Goal: Task Accomplishment & Management: Use online tool/utility

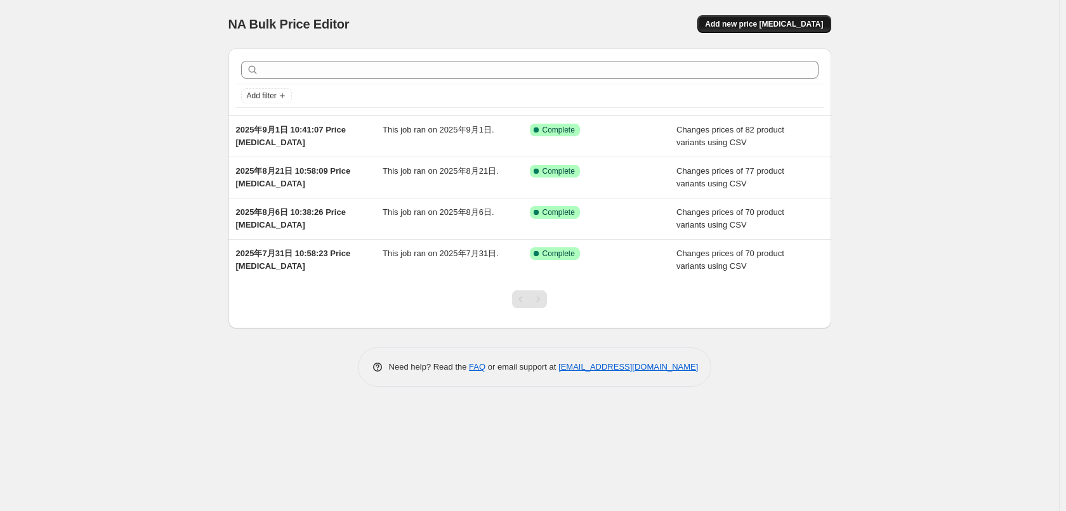
click at [800, 26] on span "Add new price [MEDICAL_DATA]" at bounding box center [764, 24] width 118 height 10
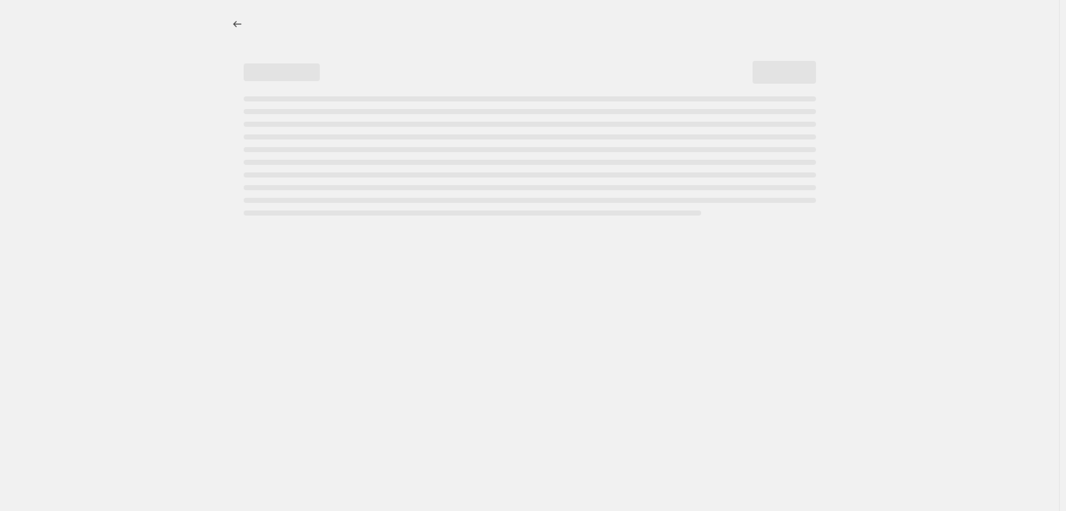
select select "percentage"
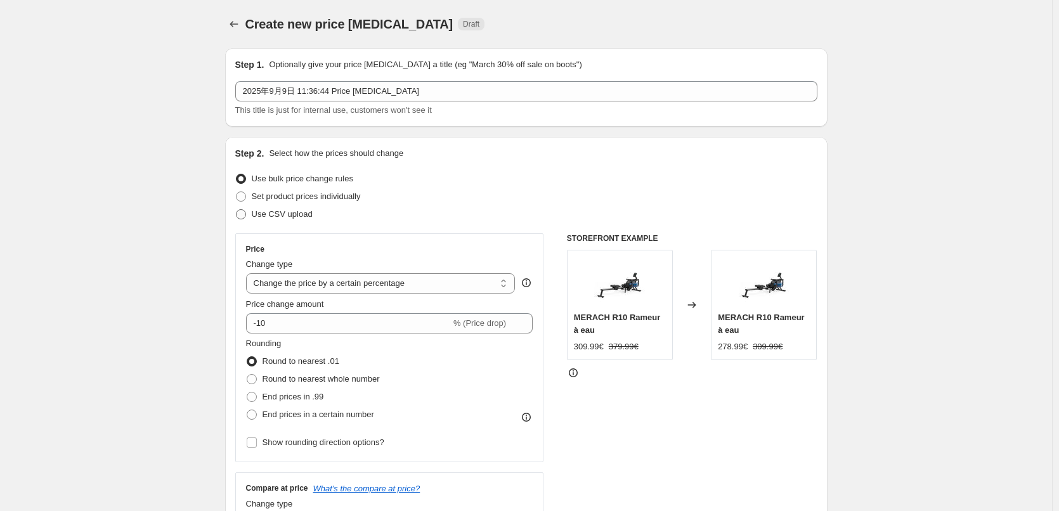
click at [293, 221] on label "Use CSV upload" at bounding box center [273, 215] width 77 height 18
click at [237, 210] on input "Use CSV upload" at bounding box center [236, 209] width 1 height 1
radio input "true"
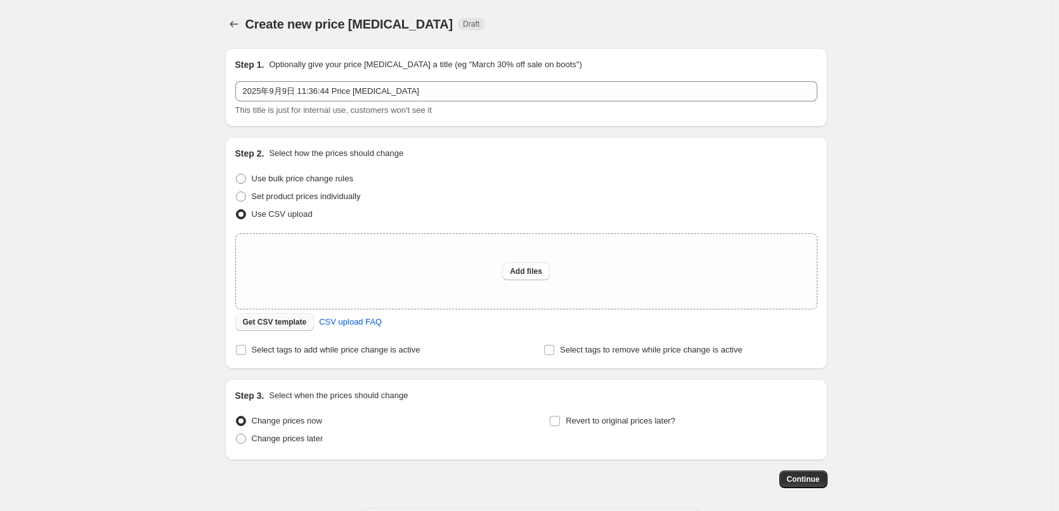
click at [284, 329] on button "Get CSV template" at bounding box center [274, 322] width 79 height 18
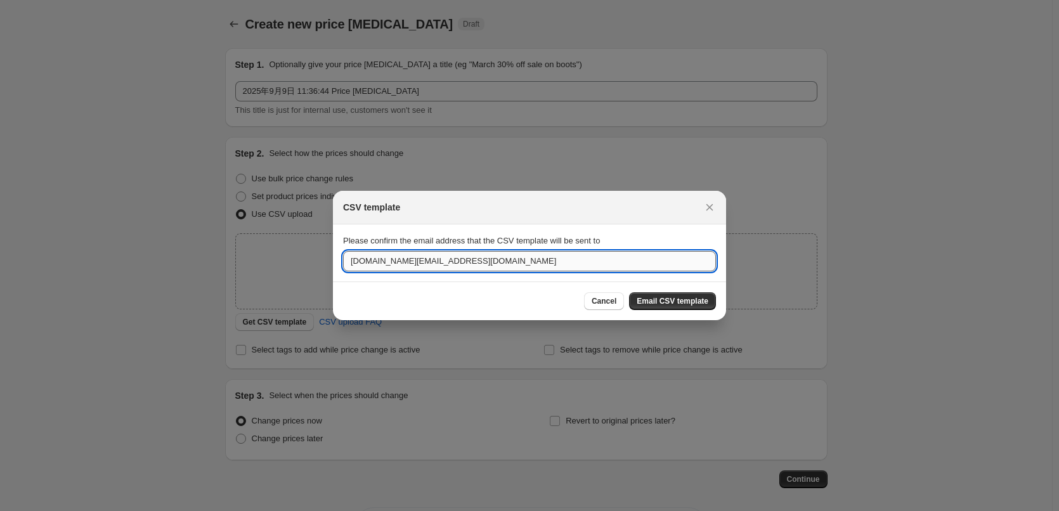
click at [508, 264] on input "[DOMAIN_NAME][EMAIL_ADDRESS][DOMAIN_NAME]" at bounding box center [529, 261] width 373 height 20
paste input "huangziya@merach"
type input "[EMAIL_ADDRESS][DOMAIN_NAME]"
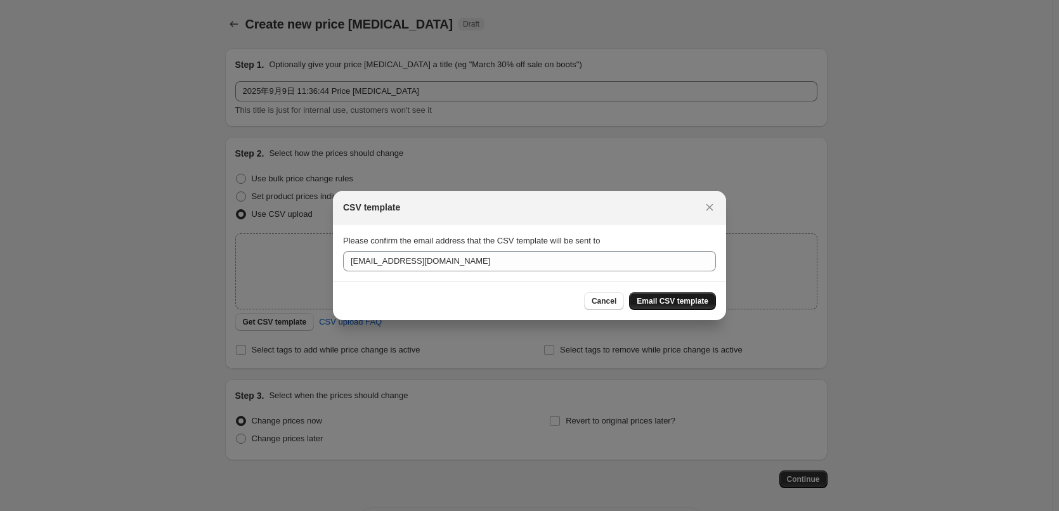
click at [663, 303] on span "Email CSV template" at bounding box center [673, 301] width 72 height 10
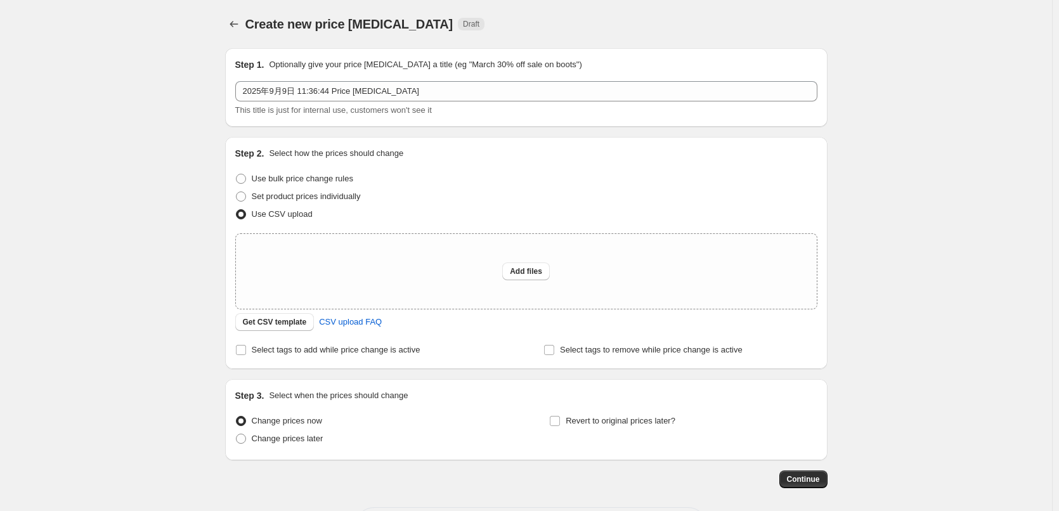
click at [200, 283] on div "Create new price [MEDICAL_DATA]. This page is ready Create new price [MEDICAL_D…" at bounding box center [526, 283] width 1052 height 566
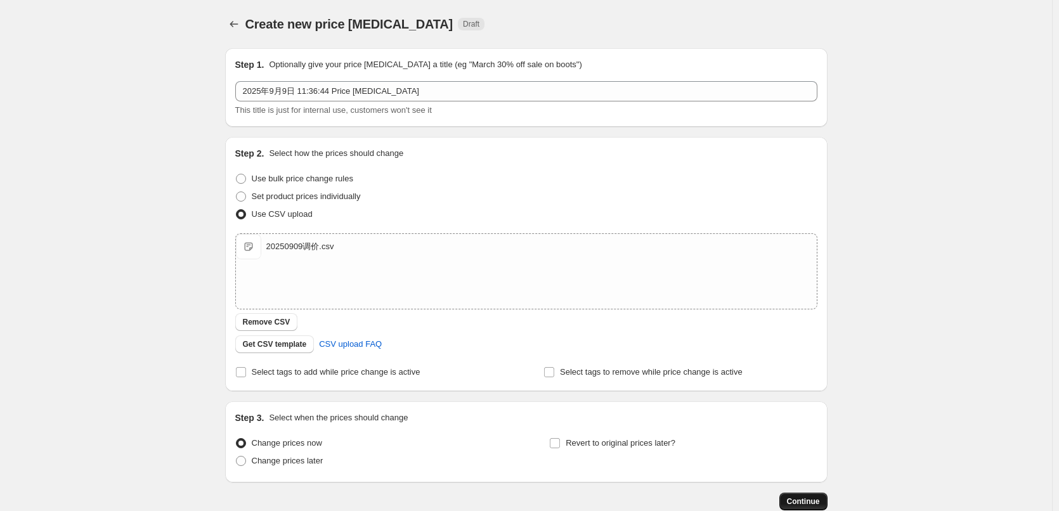
click at [789, 498] on button "Continue" at bounding box center [804, 502] width 48 height 18
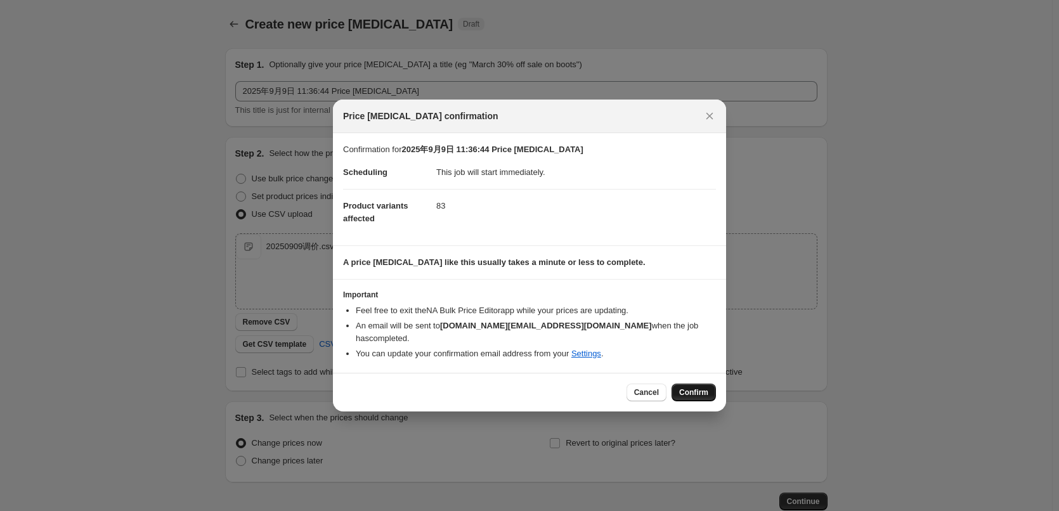
click at [703, 388] on span "Confirm" at bounding box center [693, 393] width 29 height 10
